Goal: Information Seeking & Learning: Learn about a topic

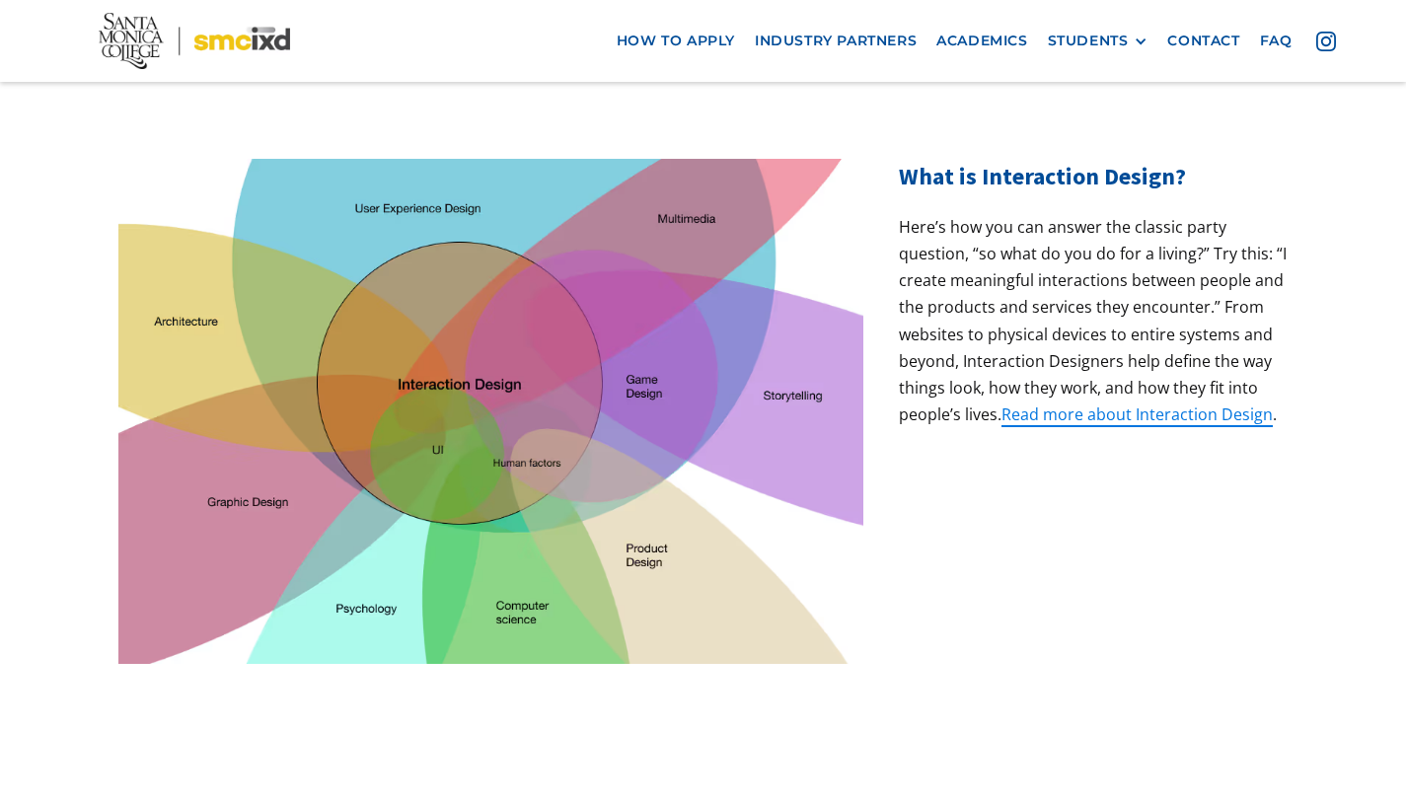
scroll to position [637, 0]
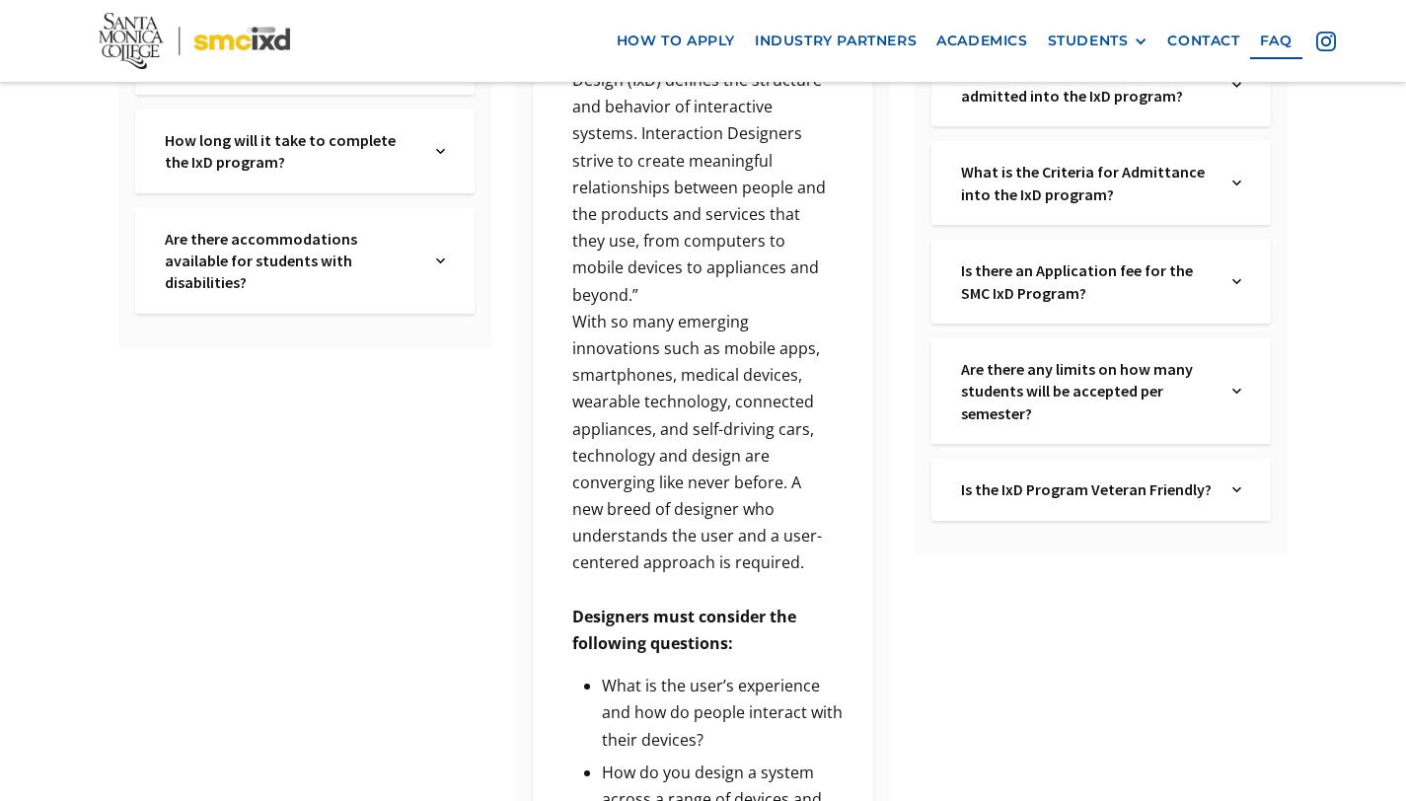
scroll to position [836, 0]
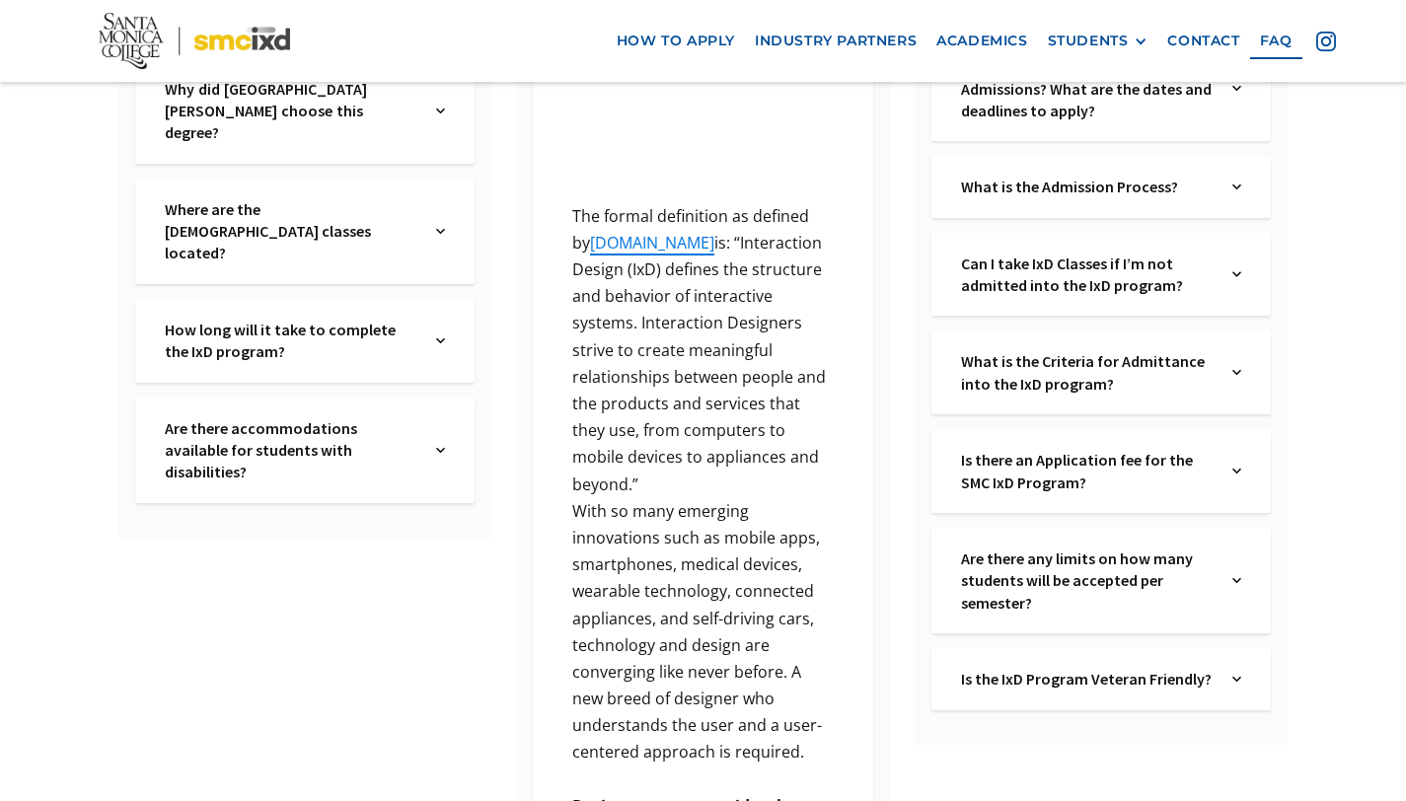
scroll to position [663, 0]
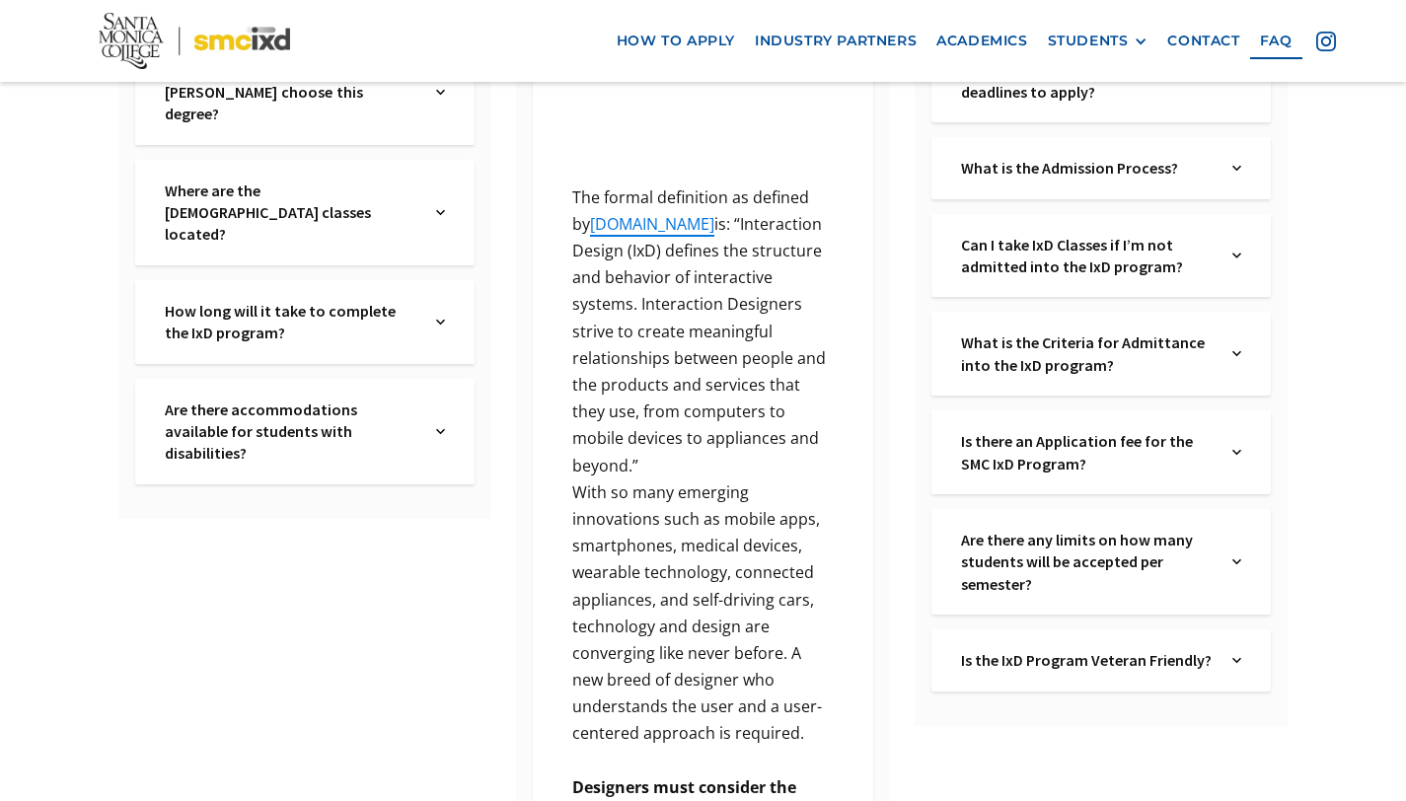
click at [435, 181] on div "Where are the [DEMOGRAPHIC_DATA] classes located? Text Link" at bounding box center [304, 213] width 339 height 106
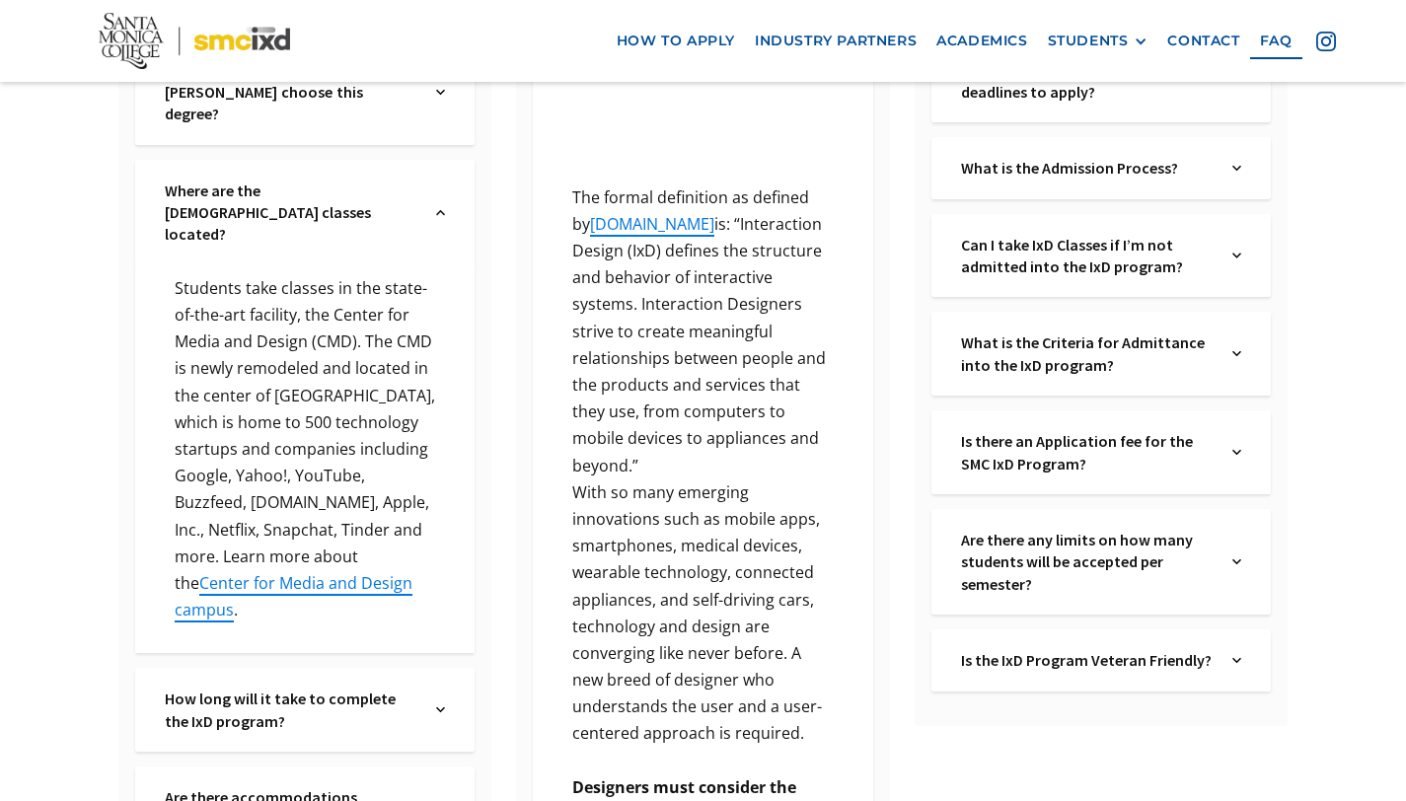
click at [435, 181] on div "Where are the [DEMOGRAPHIC_DATA] classes located? Text Link" at bounding box center [304, 213] width 339 height 106
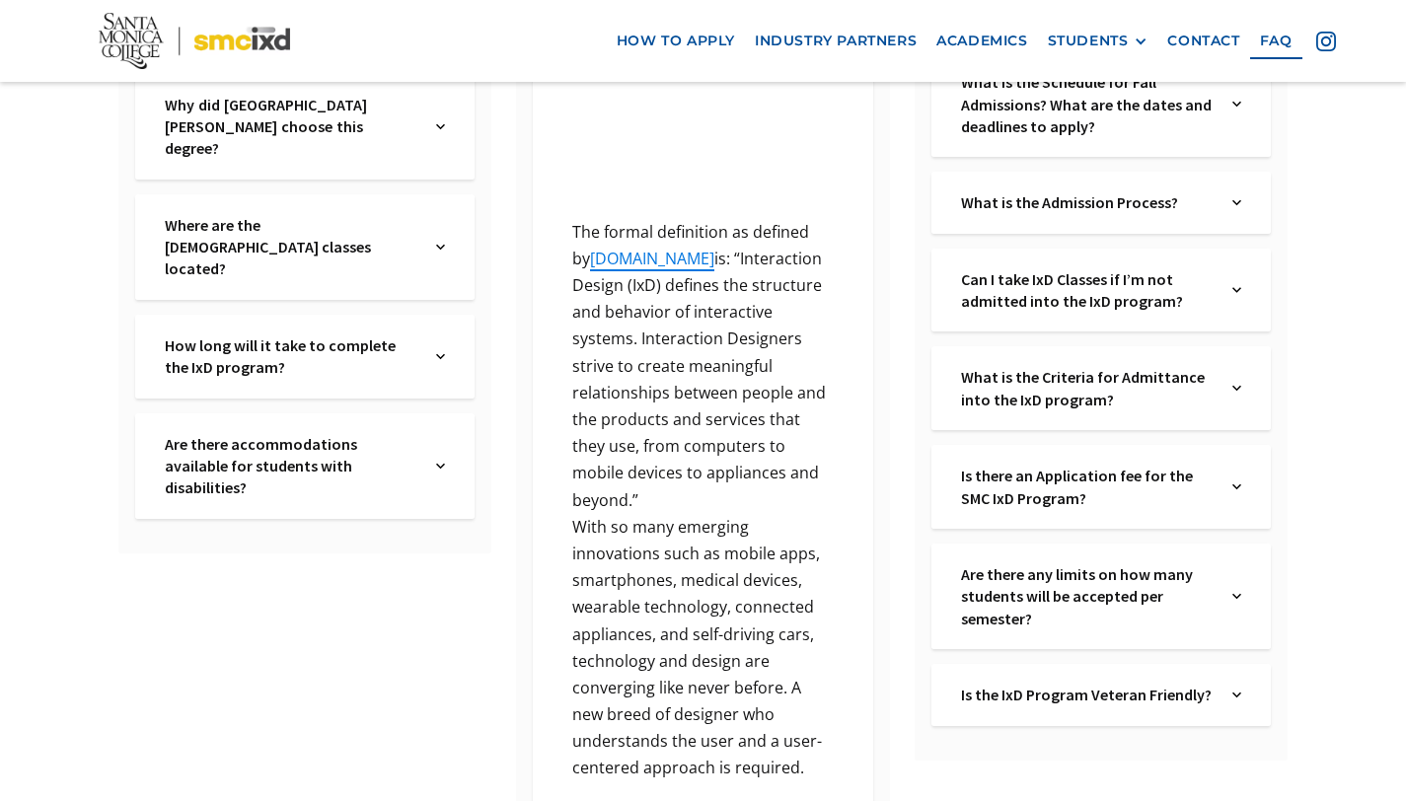
scroll to position [648, 0]
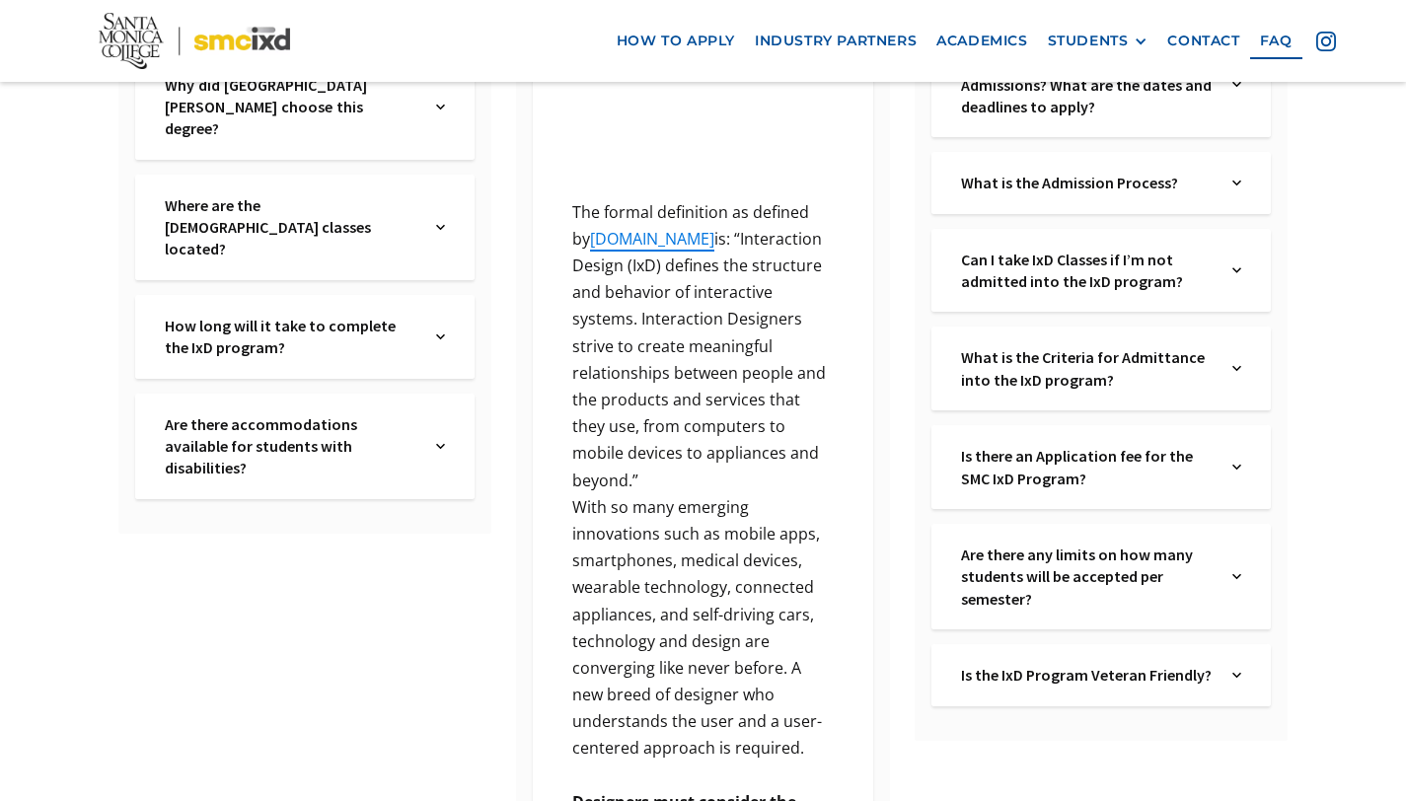
click at [1095, 625] on div "Are there any limits on how many students will be accepted per semester? Text L…" at bounding box center [1101, 577] width 339 height 106
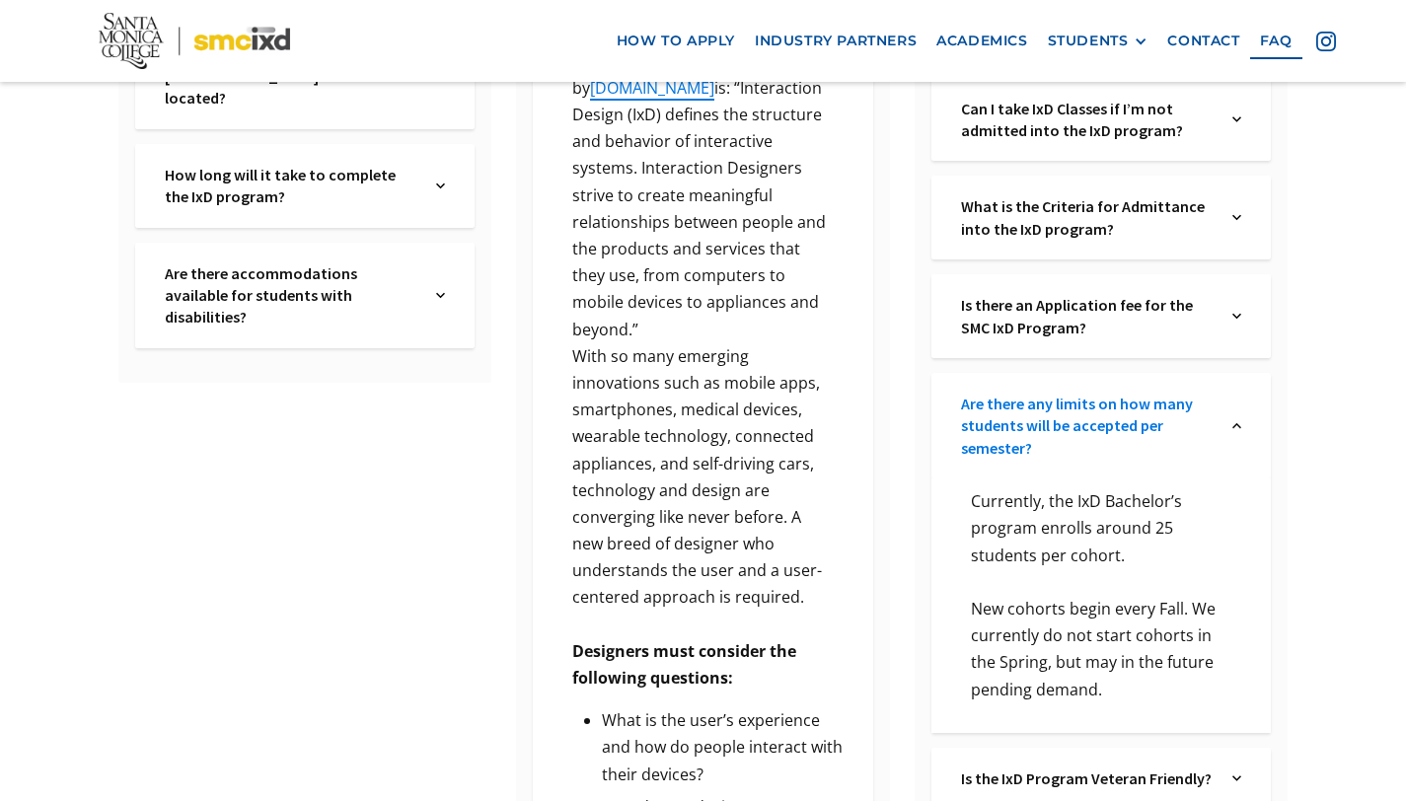
scroll to position [830, 0]
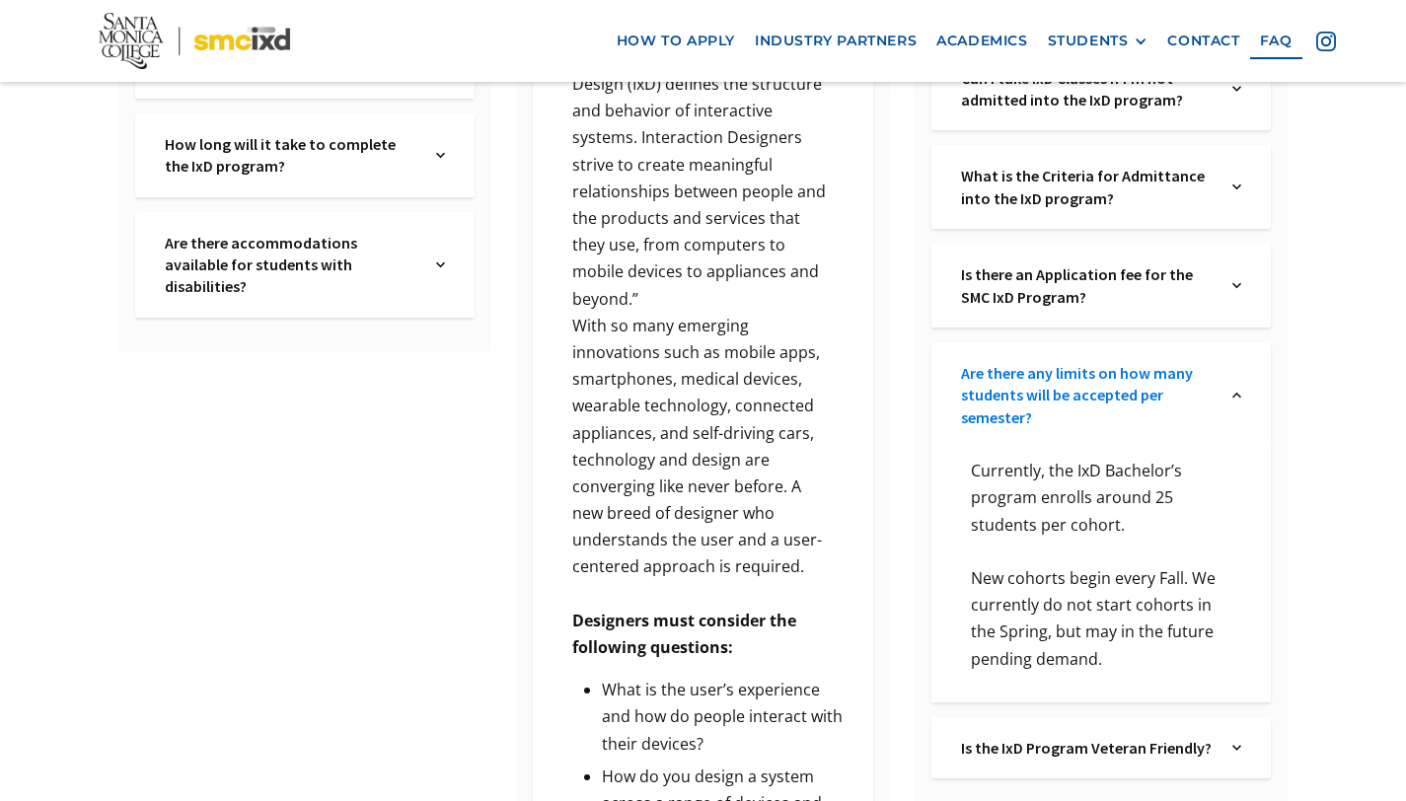
click at [1093, 408] on link "Are there any limits on how many students will be accepted per semester?" at bounding box center [1087, 395] width 253 height 66
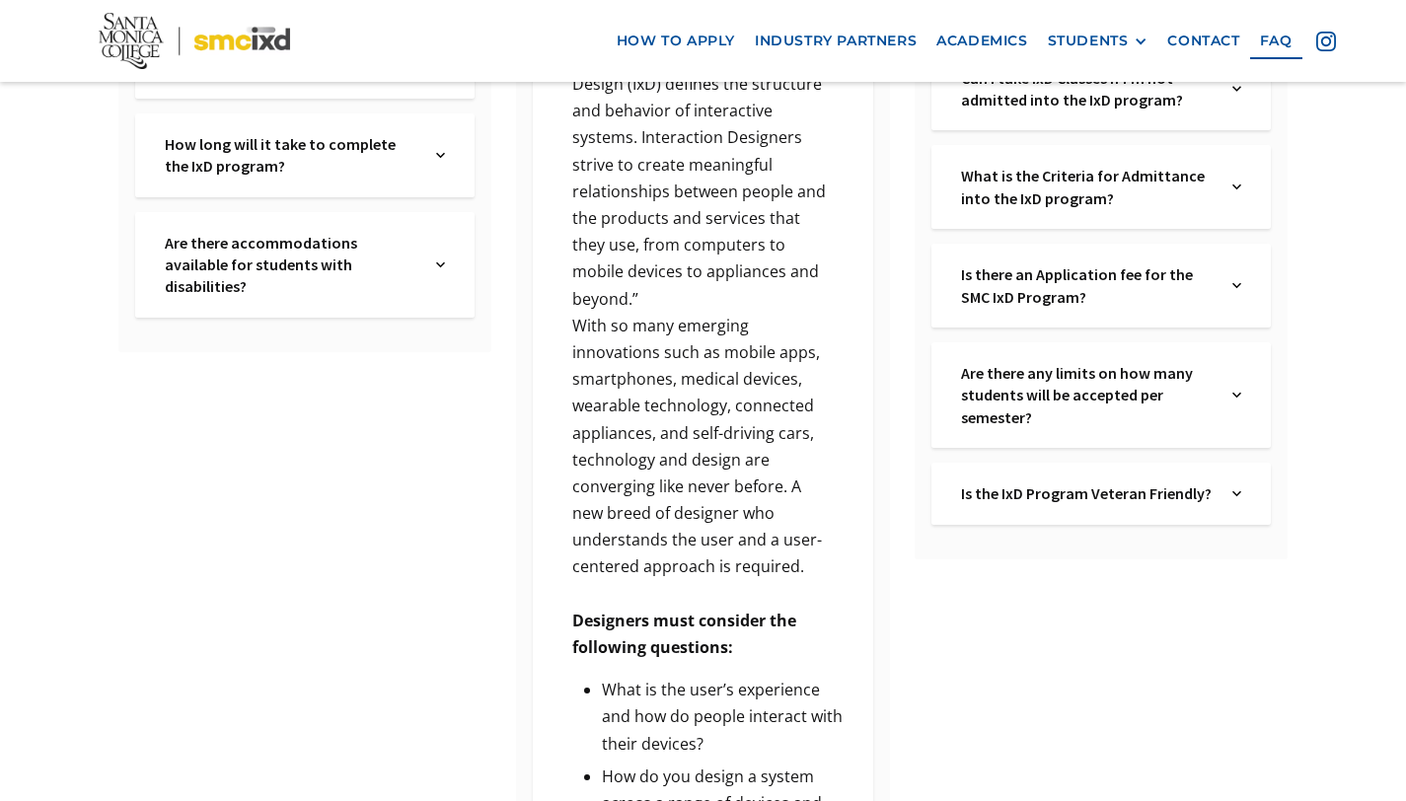
click at [1079, 519] on div "Is the IxD Program Veteran Friendly? Text Link" at bounding box center [1101, 493] width 339 height 61
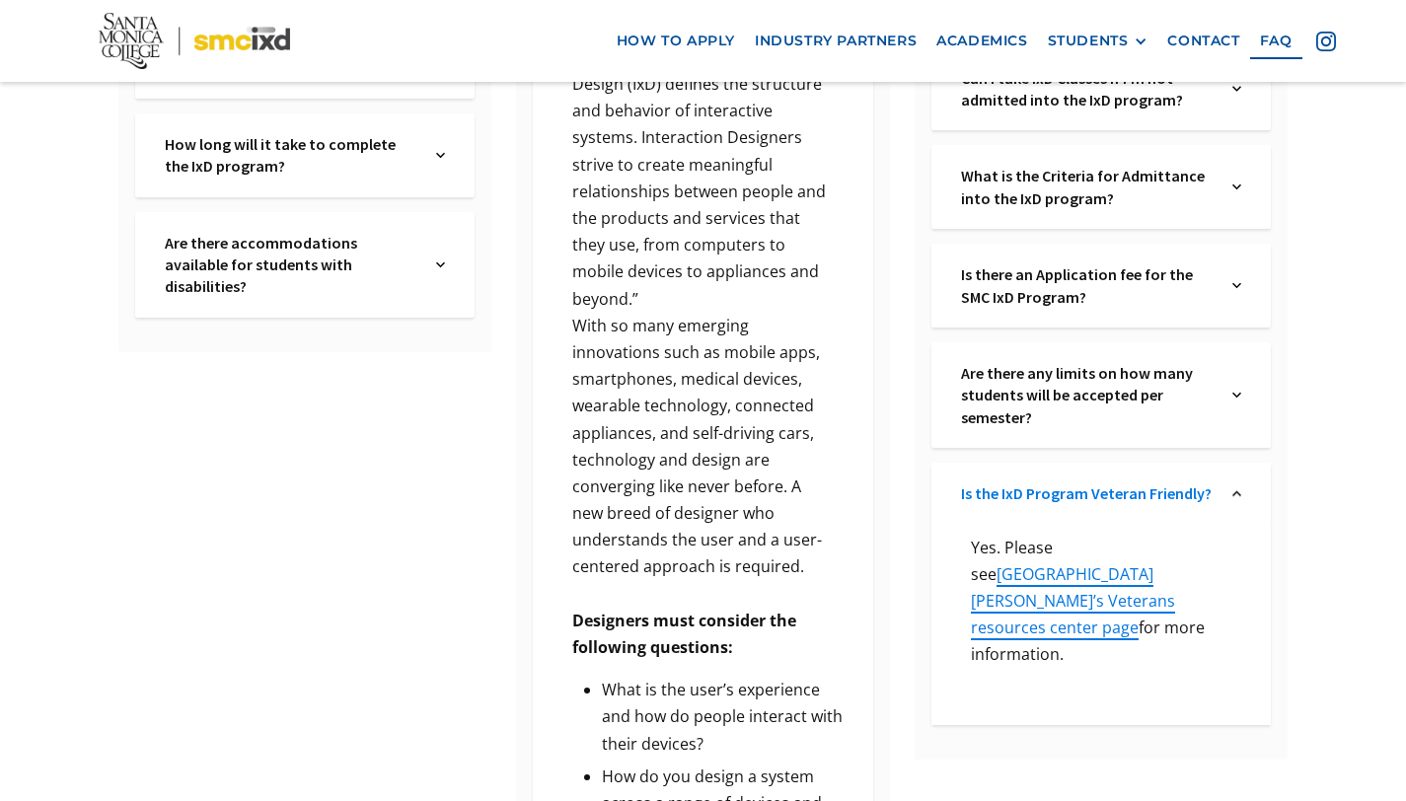
click at [1109, 500] on link "Is the IxD Program Veteran Friendly?" at bounding box center [1087, 494] width 253 height 22
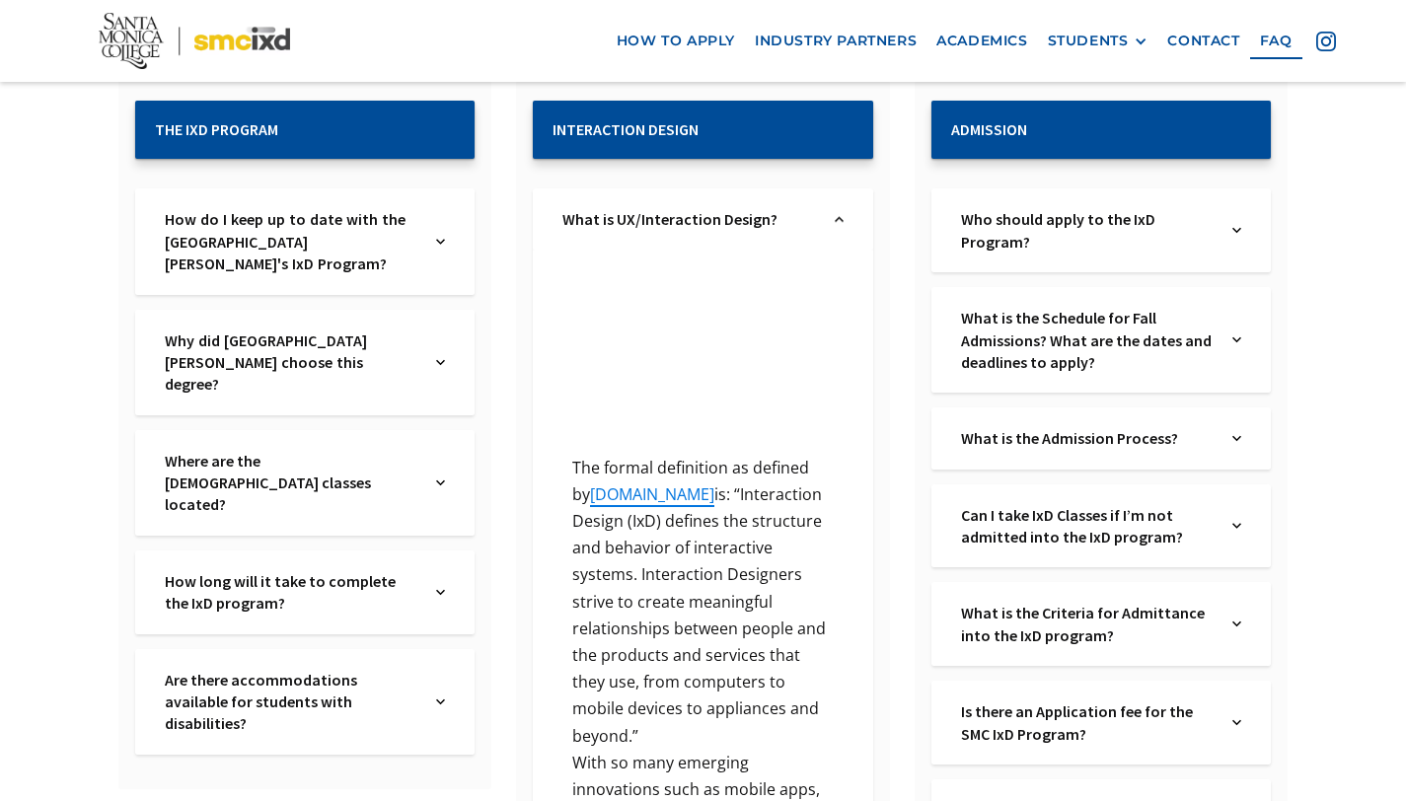
scroll to position [398, 0]
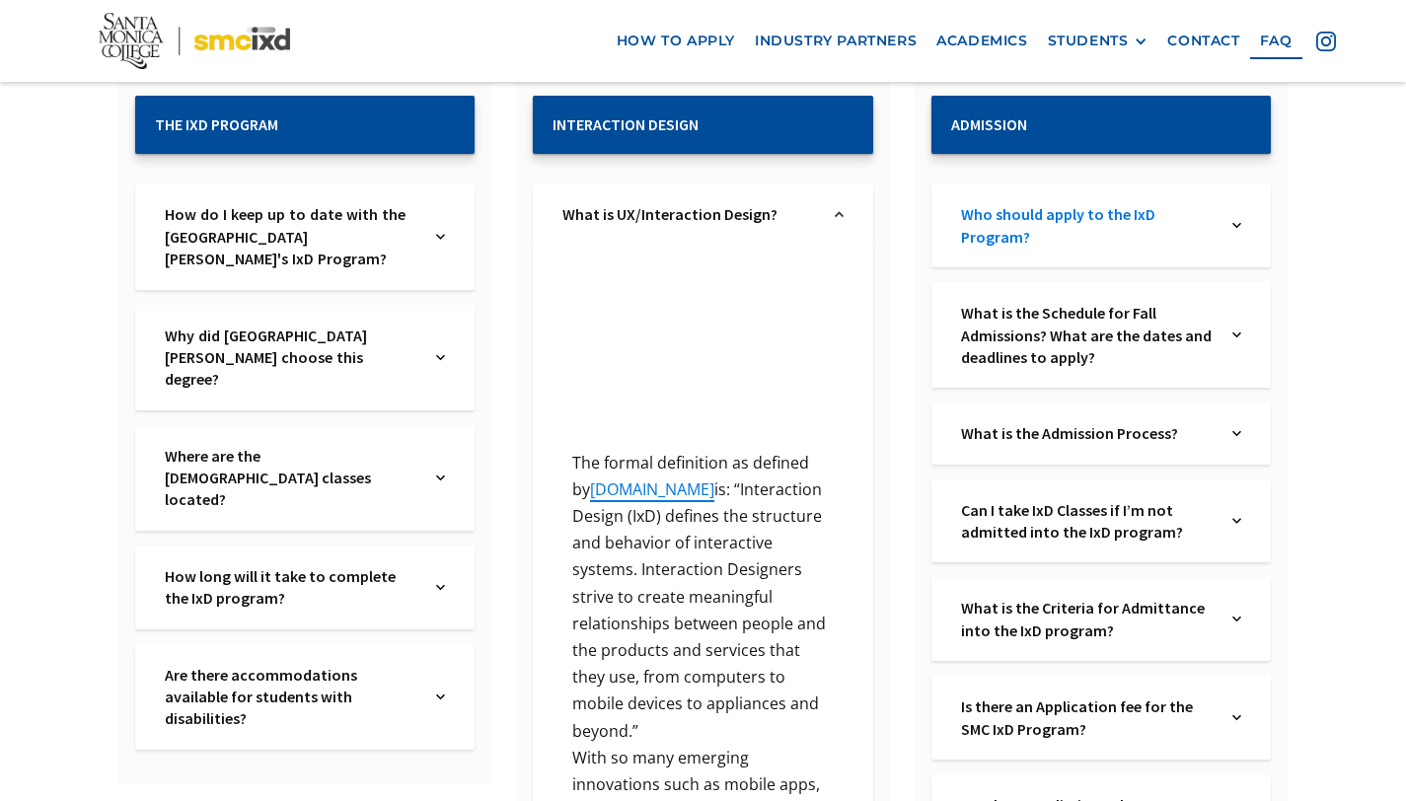
click at [1006, 222] on link "Who should apply to the IxD Program?" at bounding box center [1087, 225] width 253 height 44
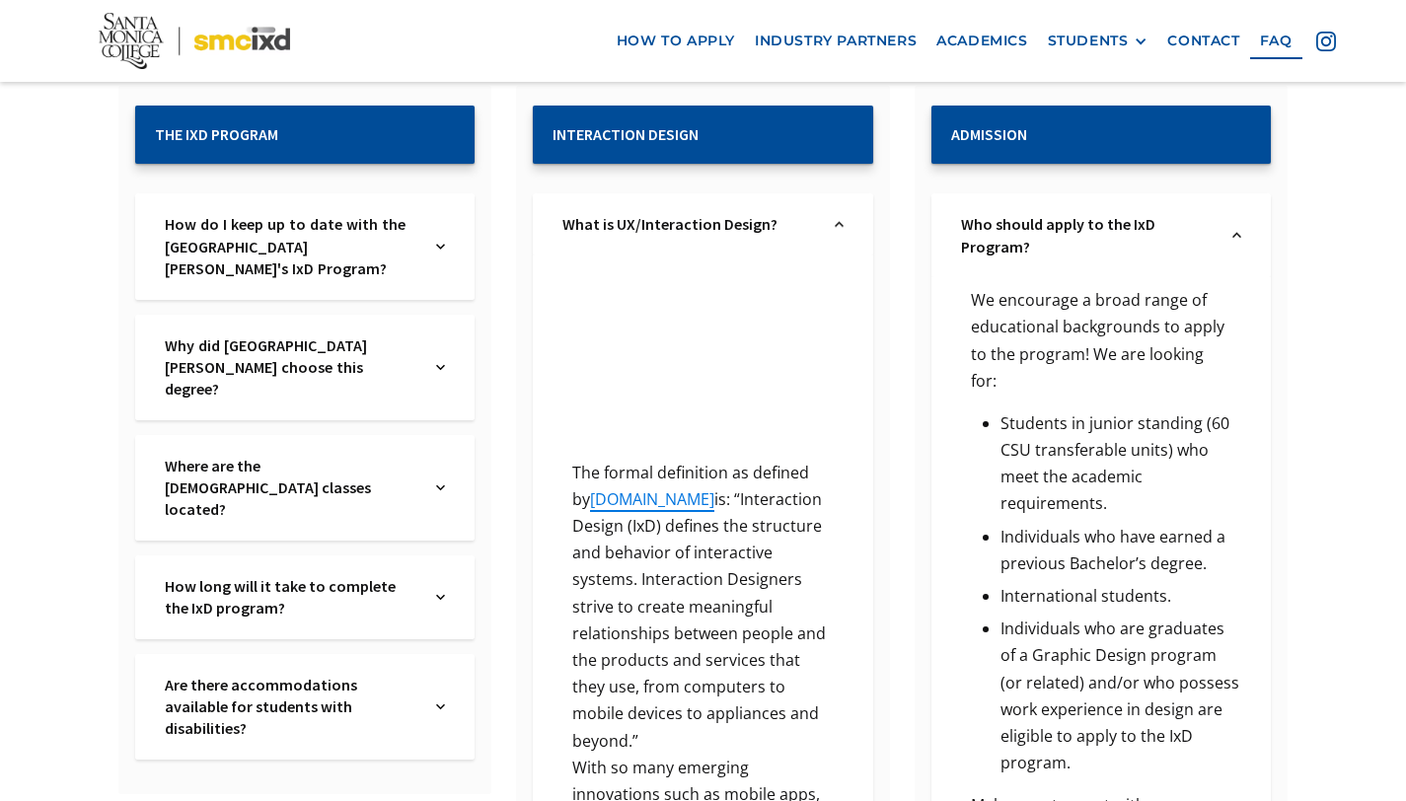
scroll to position [386, 0]
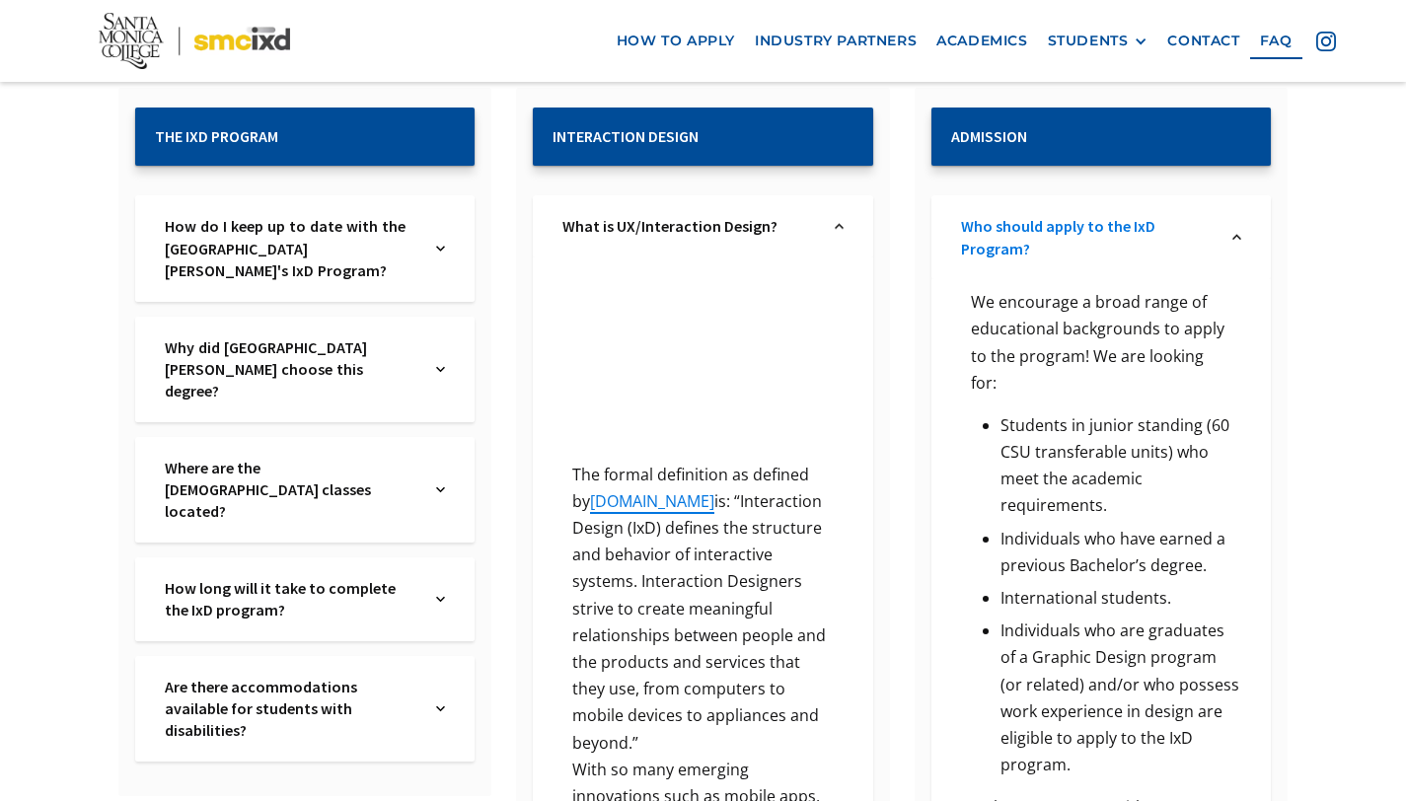
click at [965, 222] on link "Who should apply to the IxD Program?" at bounding box center [1087, 237] width 253 height 44
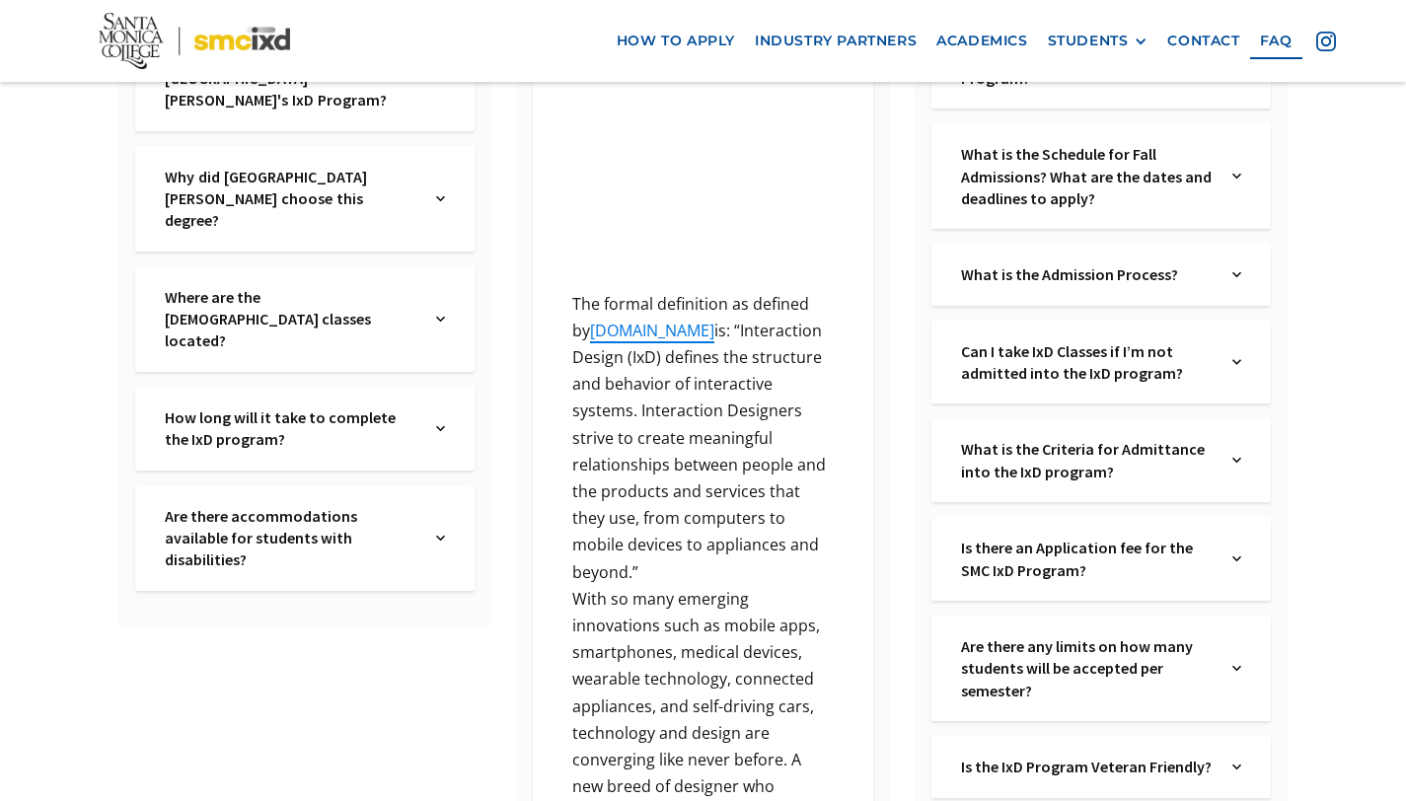
scroll to position [608, 0]
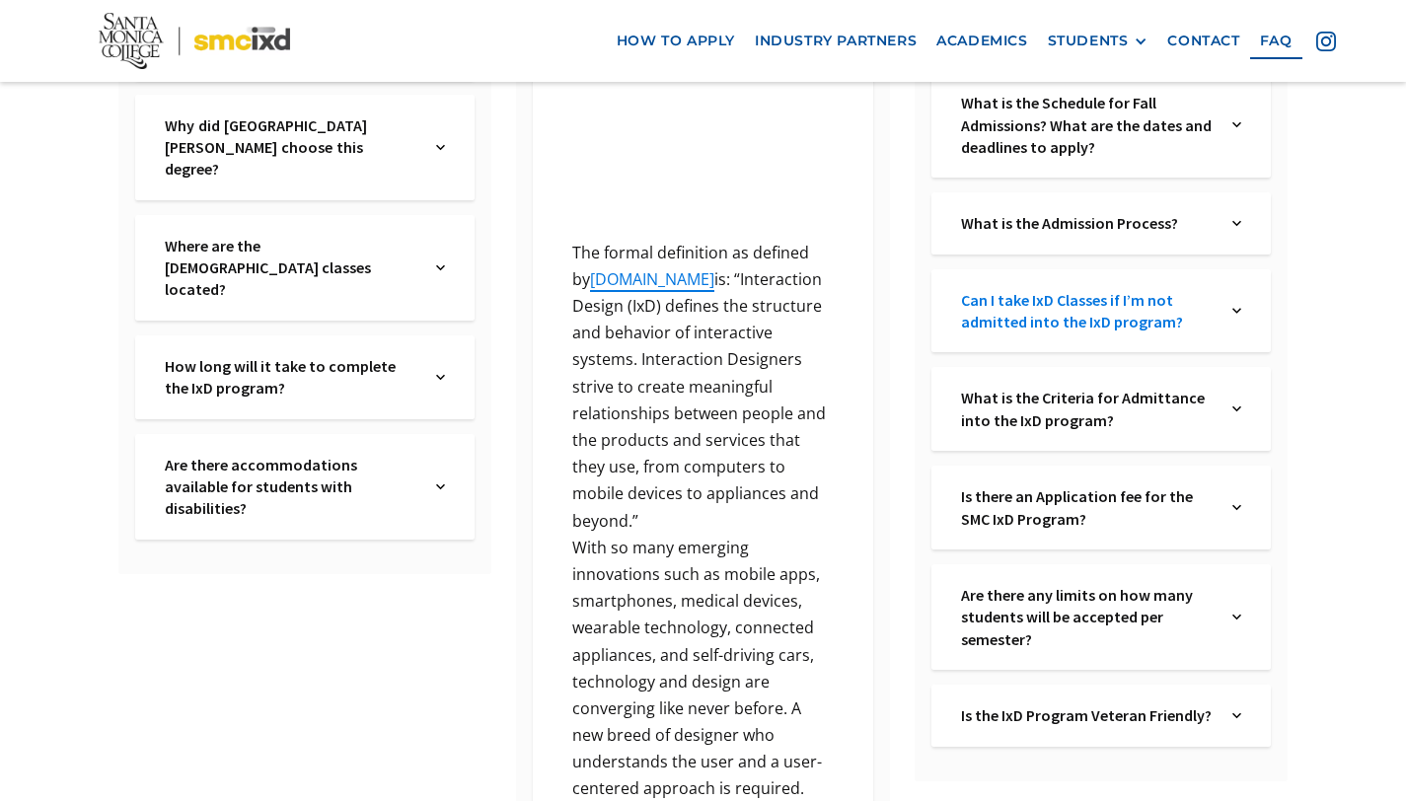
click at [974, 321] on link "Can I take IxD Classes if I’m not admitted into the IxD program?" at bounding box center [1087, 311] width 253 height 44
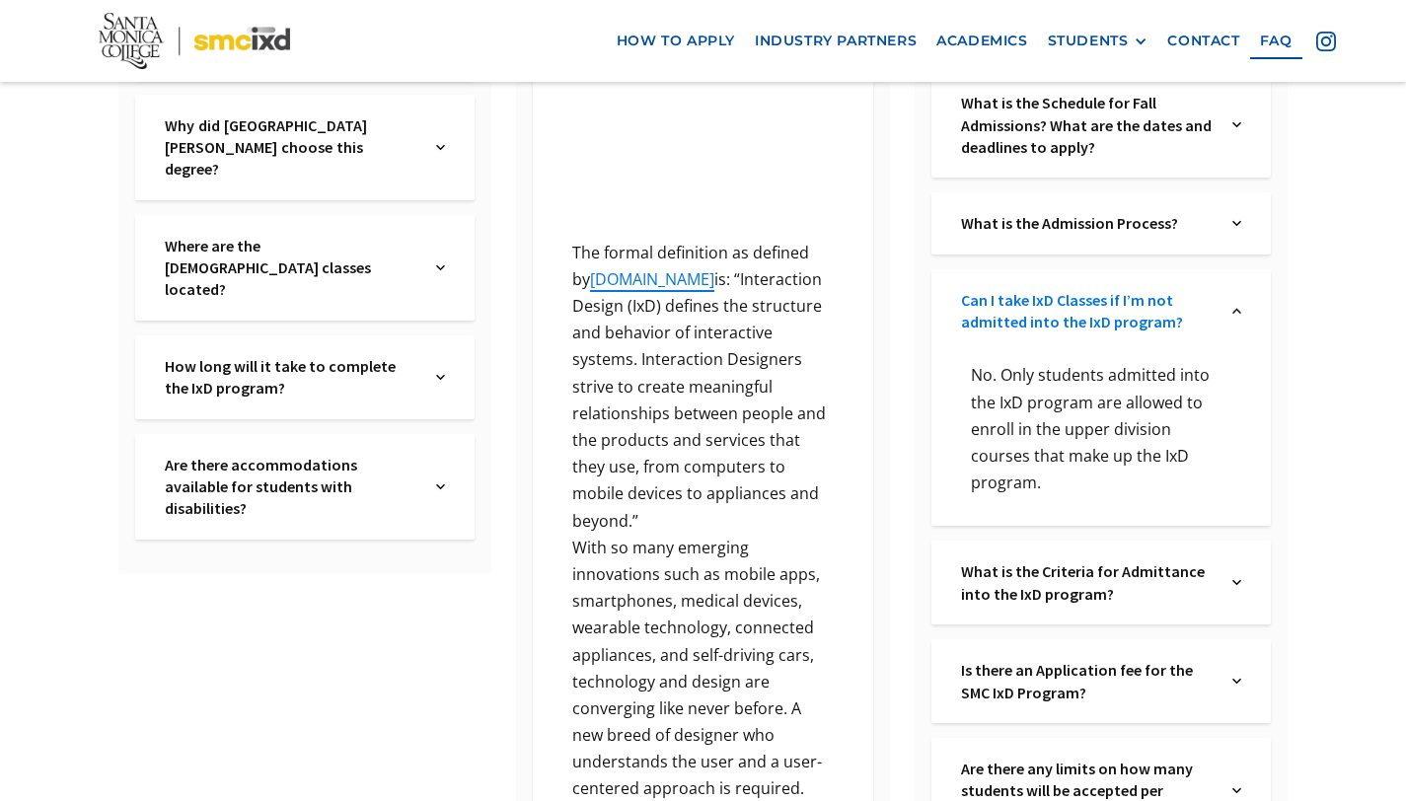
click at [974, 320] on link "Can I take IxD Classes if I’m not admitted into the IxD program?" at bounding box center [1087, 311] width 253 height 44
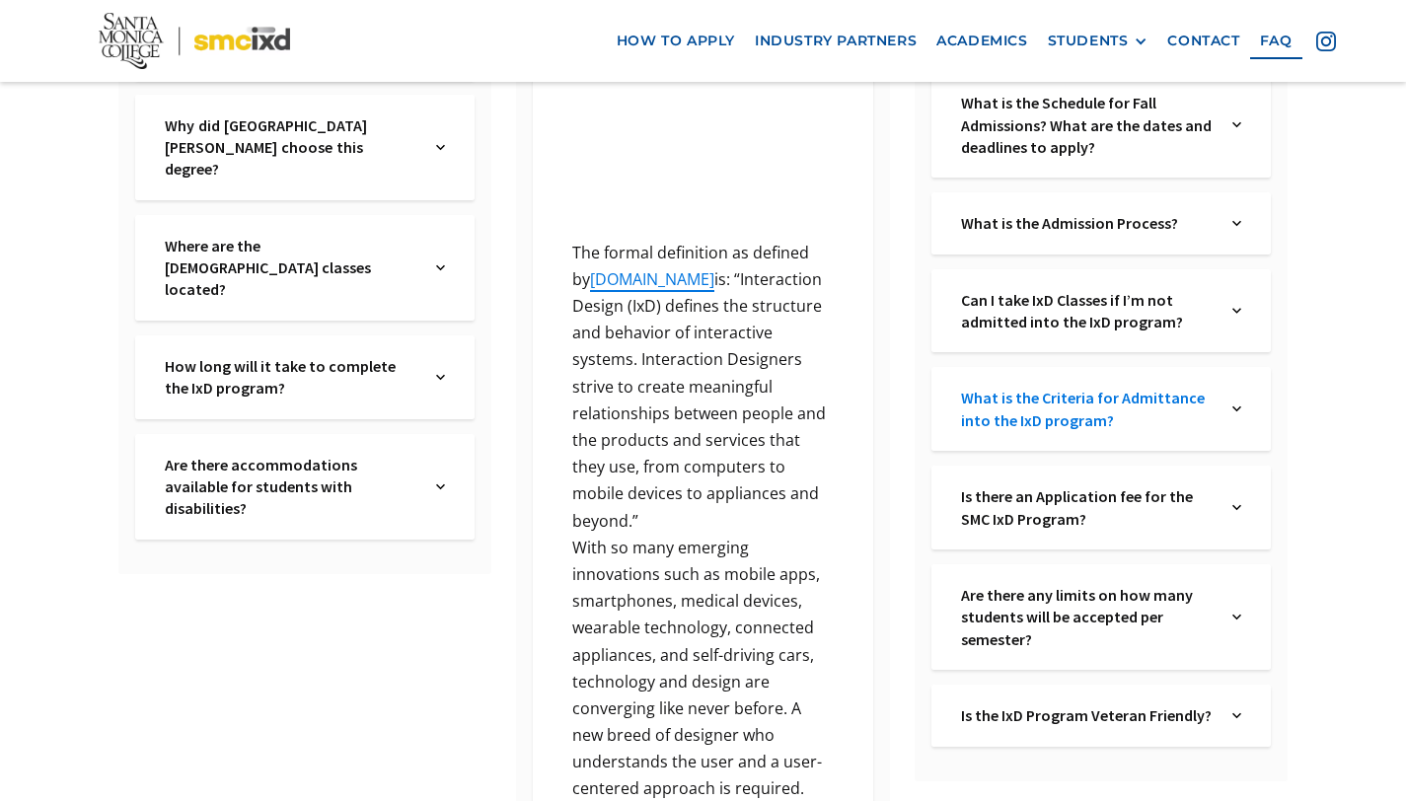
click at [997, 387] on div "What is the Criteria for Admittance into the IxD program? Text Link" at bounding box center [1101, 409] width 339 height 84
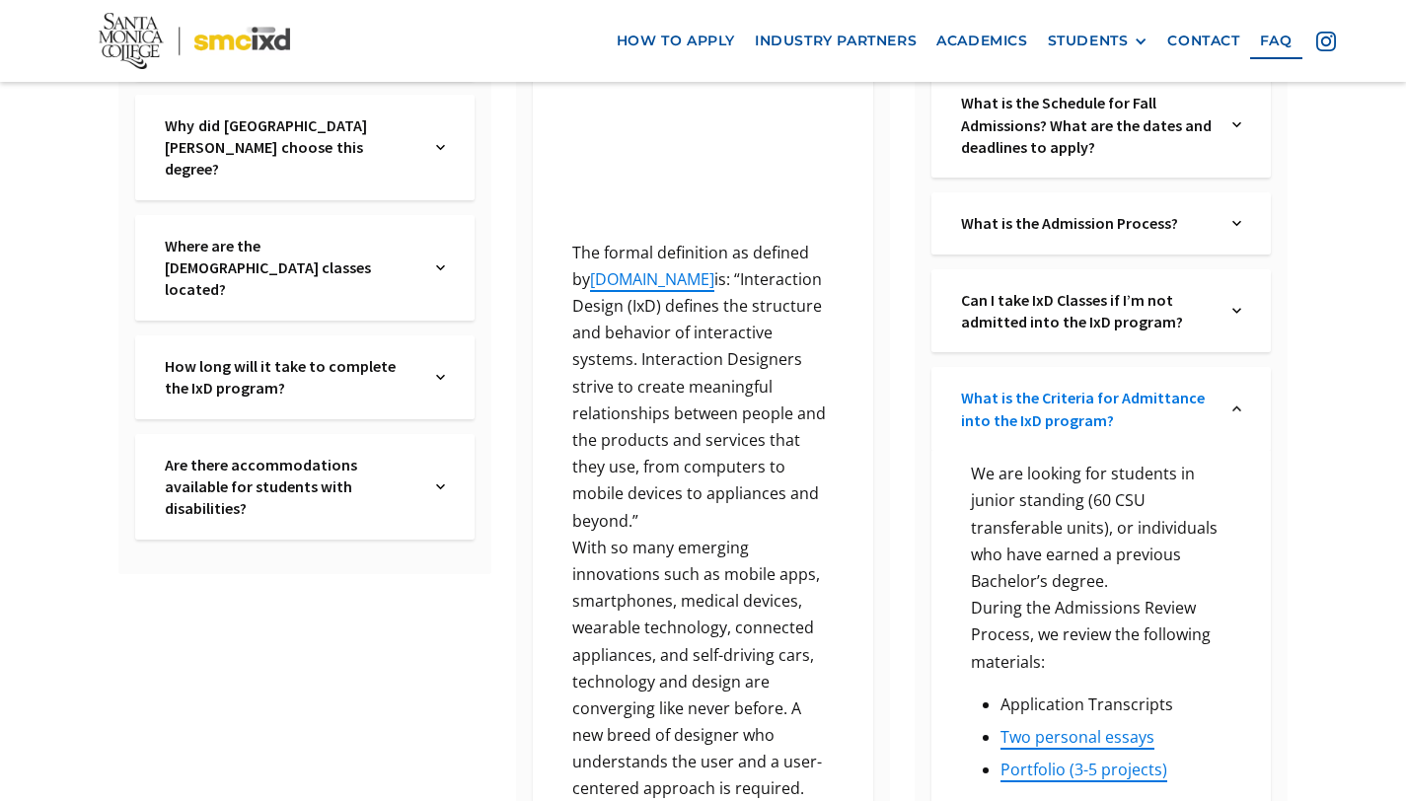
click at [997, 387] on link "What is the Criteria for Admittance into the IxD program?" at bounding box center [1087, 409] width 253 height 44
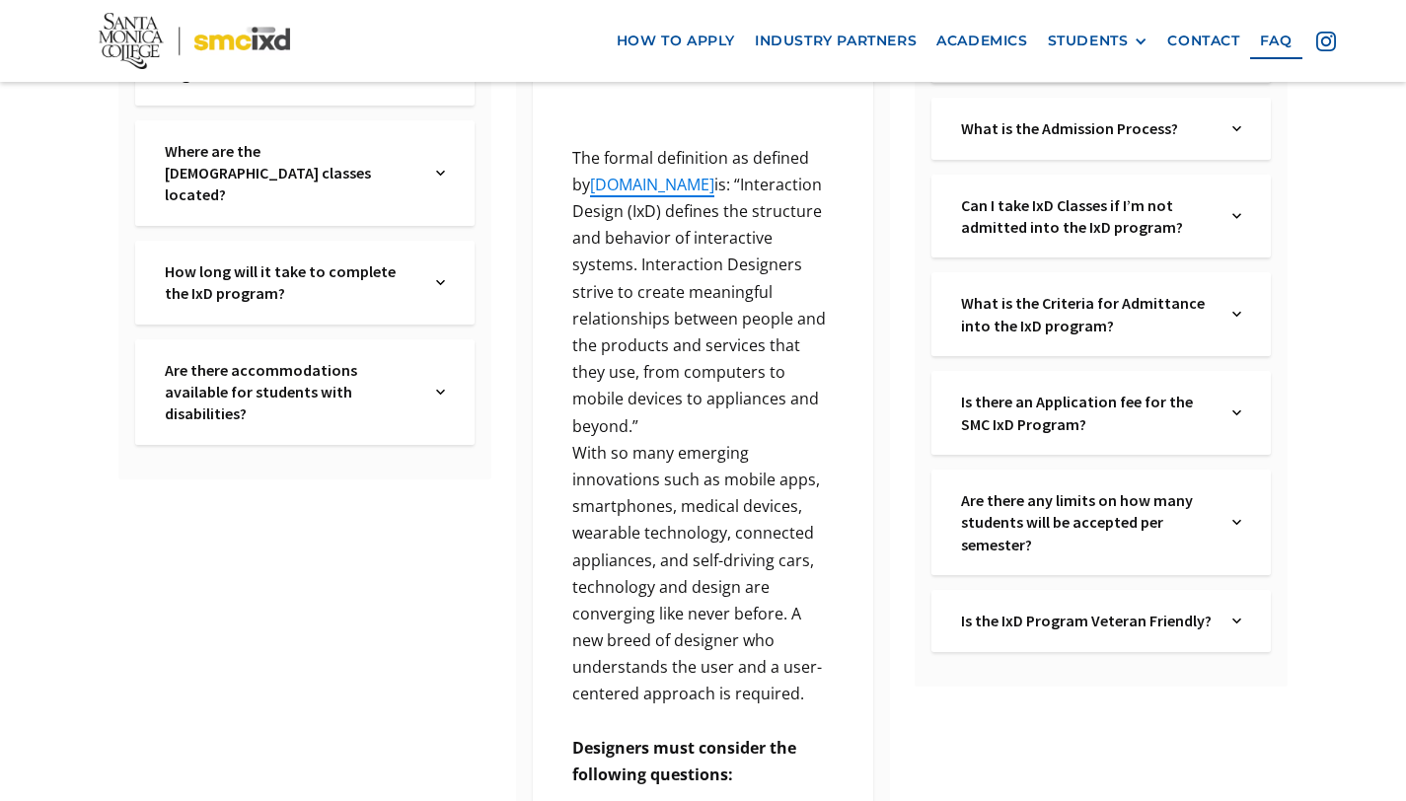
scroll to position [708, 0]
